Goal: Task Accomplishment & Management: Manage account settings

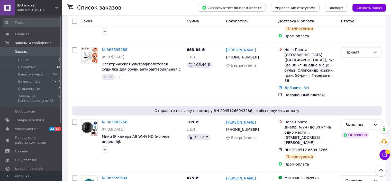
scroll to position [775, 0]
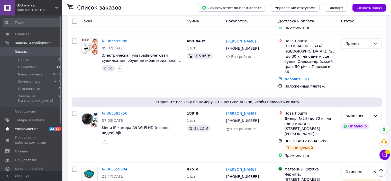
click at [35, 127] on span "Уведомления" at bounding box center [26, 129] width 23 height 5
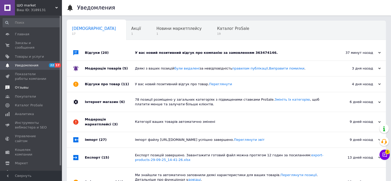
click at [31, 85] on span "Отзывы" at bounding box center [31, 87] width 33 height 5
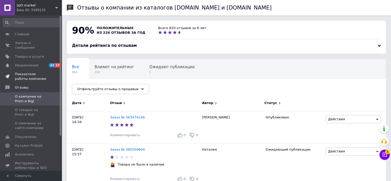
click at [33, 72] on span "Показатели работы компании" at bounding box center [31, 76] width 33 height 9
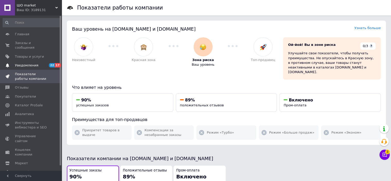
click at [34, 63] on span "Уведомления" at bounding box center [26, 65] width 23 height 5
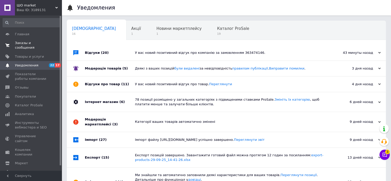
click at [32, 41] on span "Заказы и сообщения" at bounding box center [31, 45] width 33 height 9
